Goal: Task Accomplishment & Management: Manage account settings

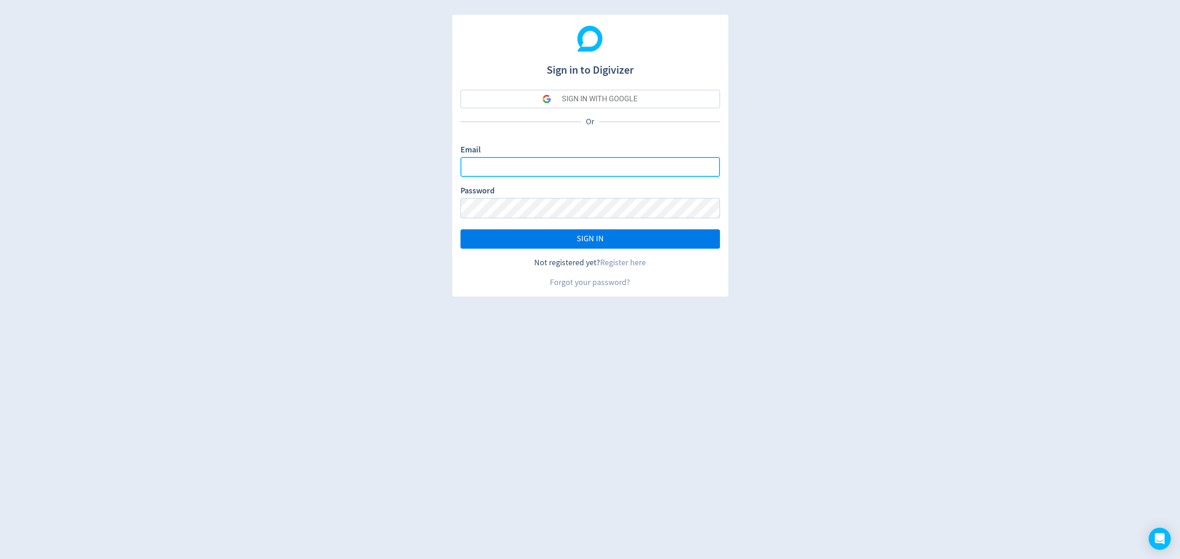
type input "[EMAIL_ADDRESS][PERSON_NAME][DOMAIN_NAME]"
click at [622, 238] on button "SIGN IN" at bounding box center [589, 239] width 259 height 19
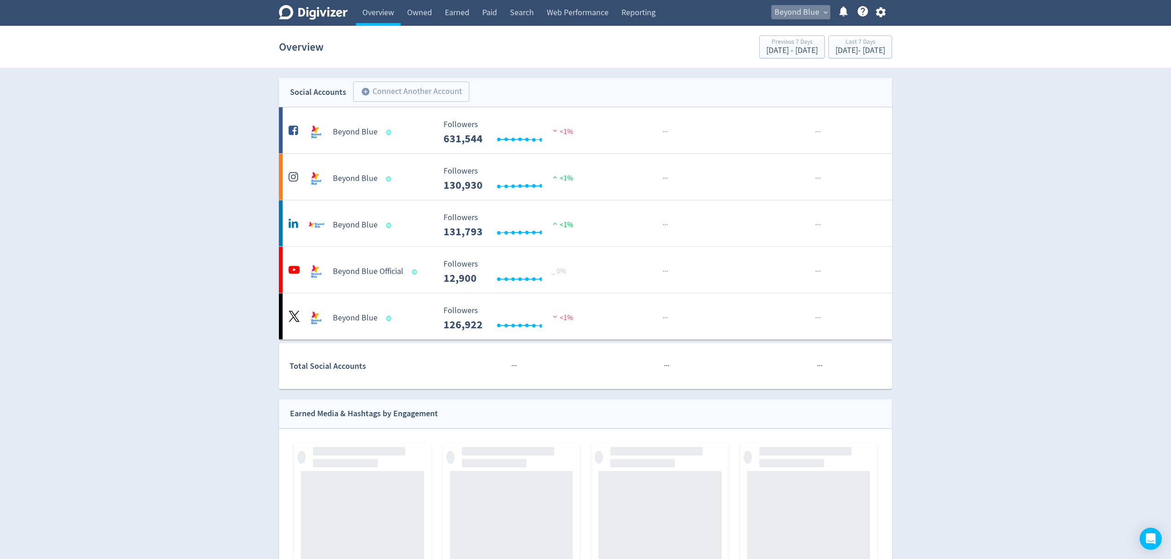
click at [799, 12] on span "Beyond Blue" at bounding box center [796, 12] width 45 height 15
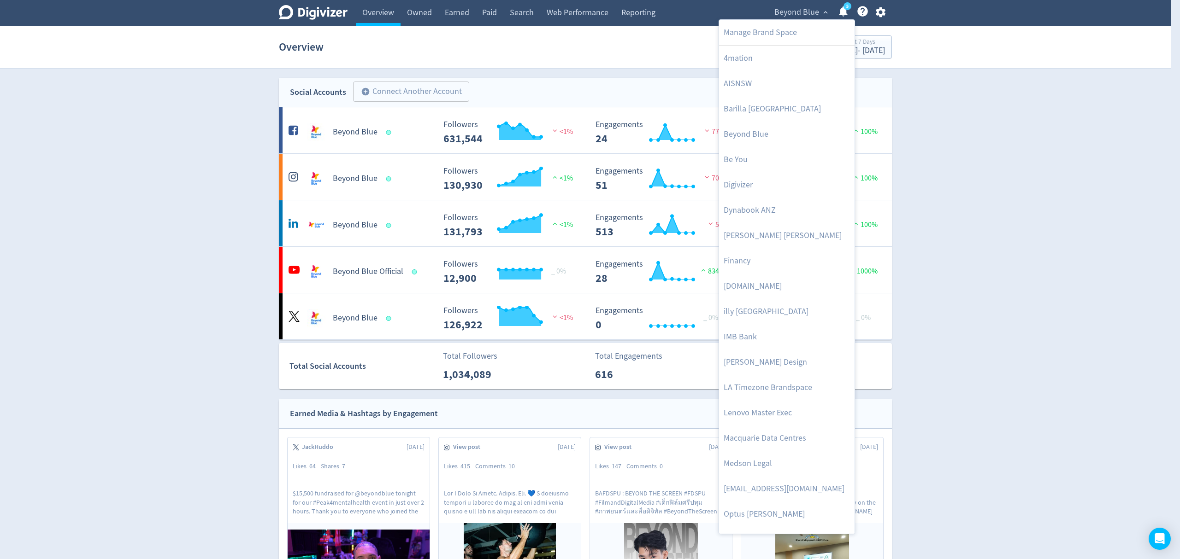
click at [879, 10] on div at bounding box center [590, 279] width 1180 height 559
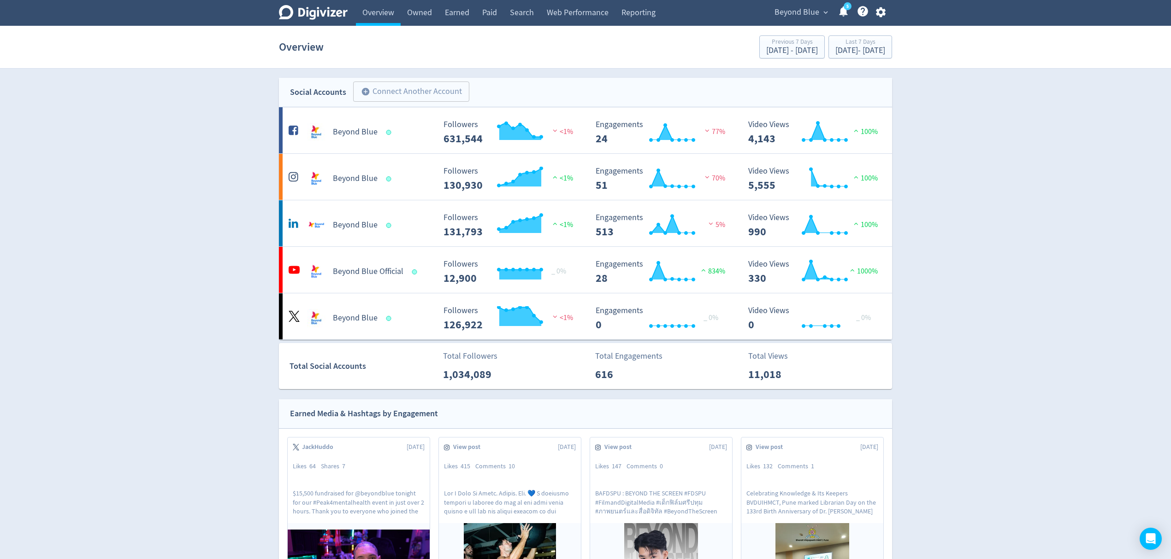
click at [880, 12] on icon "button" at bounding box center [880, 12] width 12 height 12
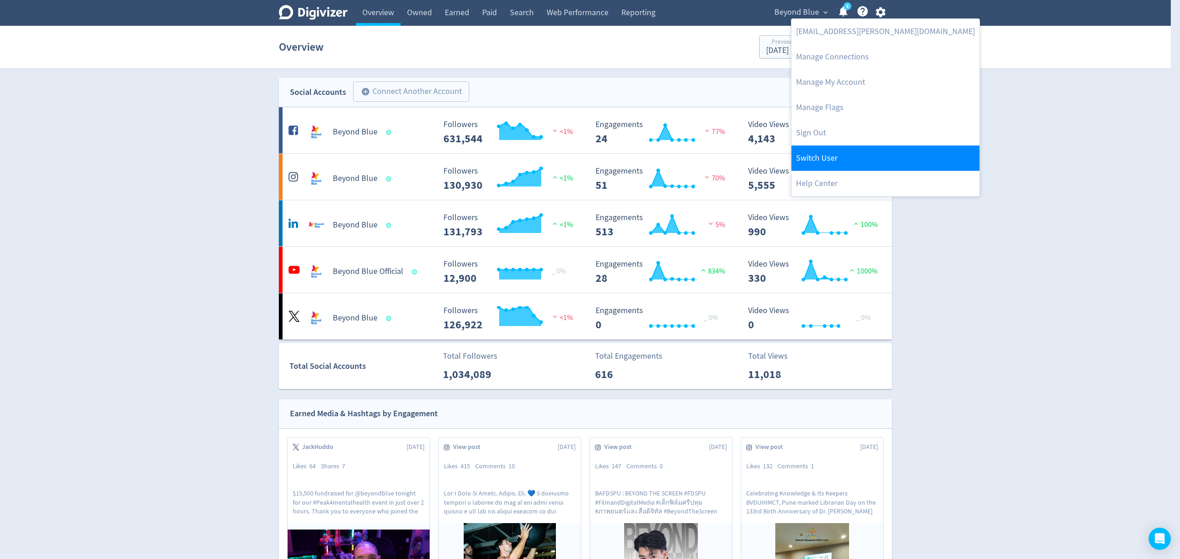
click at [835, 152] on link "Switch User" at bounding box center [885, 158] width 188 height 25
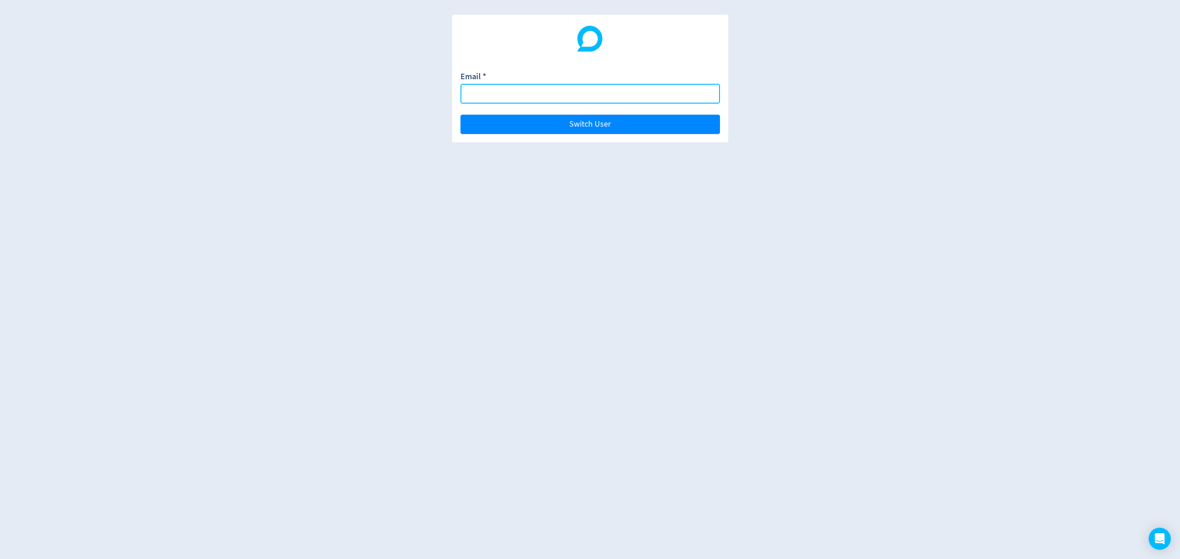
click at [496, 98] on input "Email *" at bounding box center [589, 94] width 259 height 20
type input "[PERSON_NAME][EMAIL_ADDRESS][PERSON_NAME][DOMAIN_NAME]"
click at [460, 115] on button "Switch User" at bounding box center [589, 124] width 259 height 19
